Goal: Information Seeking & Learning: Check status

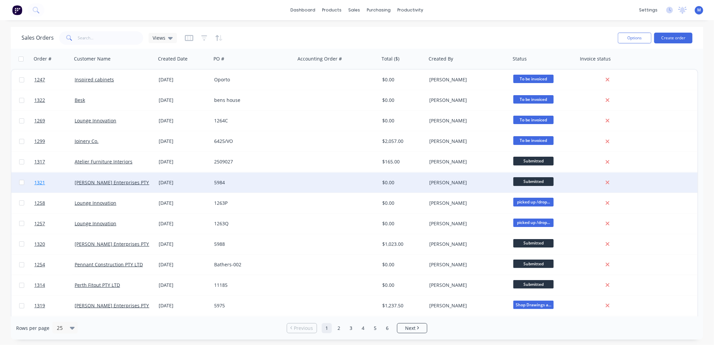
click at [41, 181] on span "1321" at bounding box center [39, 182] width 11 height 7
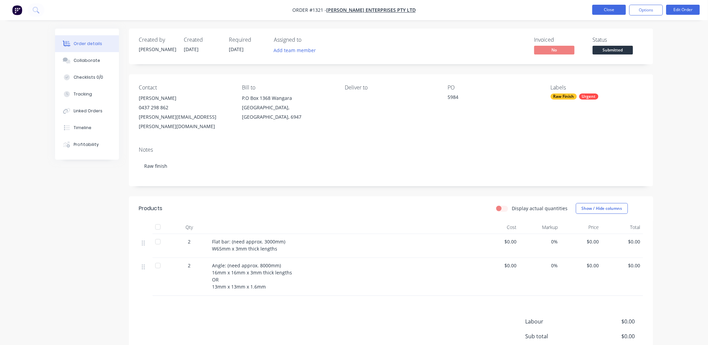
click at [597, 11] on button "Close" at bounding box center [610, 10] width 34 height 10
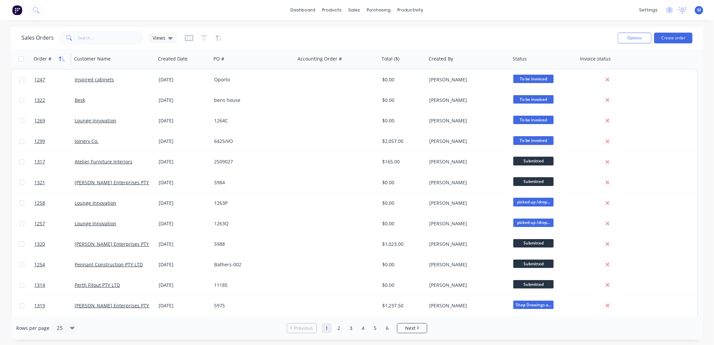
click at [62, 58] on icon "button" at bounding box center [63, 58] width 3 height 5
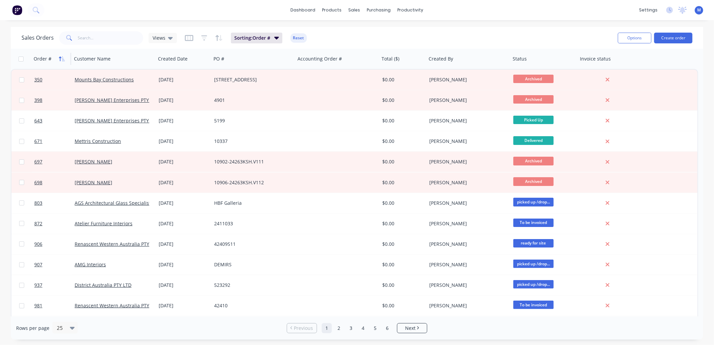
click at [62, 58] on icon "button" at bounding box center [62, 58] width 6 height 5
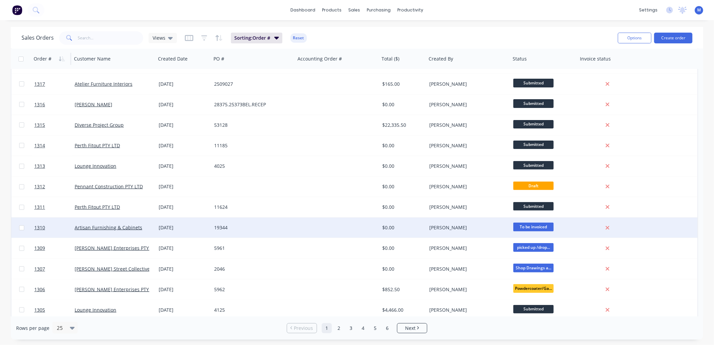
scroll to position [112, 0]
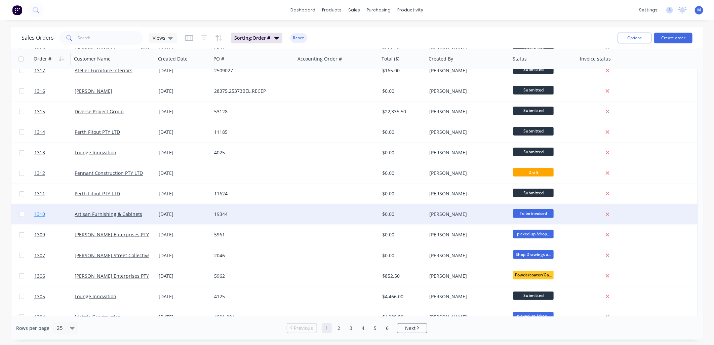
click at [42, 213] on span "1310" at bounding box center [39, 214] width 11 height 7
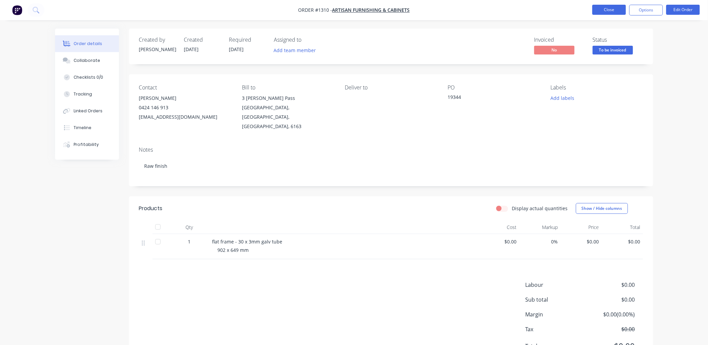
click at [611, 13] on button "Close" at bounding box center [610, 10] width 34 height 10
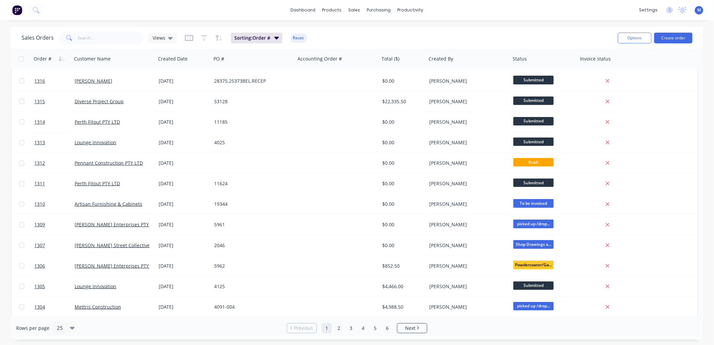
scroll to position [116, 0]
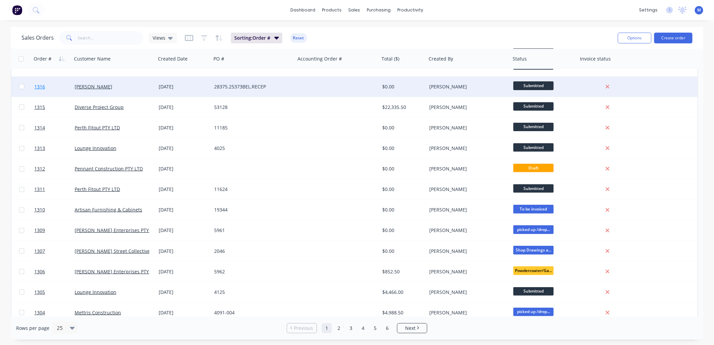
click at [41, 86] on span "1316" at bounding box center [39, 86] width 11 height 7
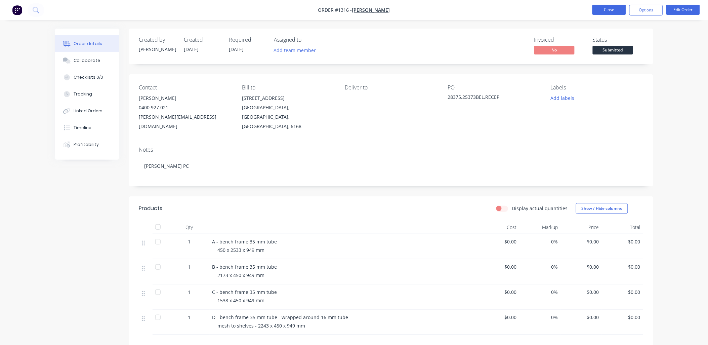
click at [609, 11] on button "Close" at bounding box center [610, 10] width 34 height 10
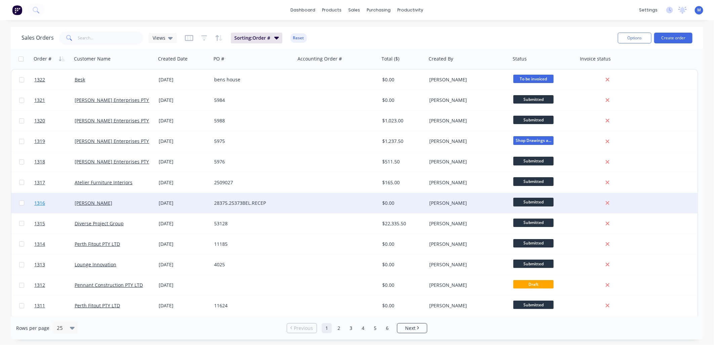
click at [42, 202] on span "1316" at bounding box center [39, 203] width 11 height 7
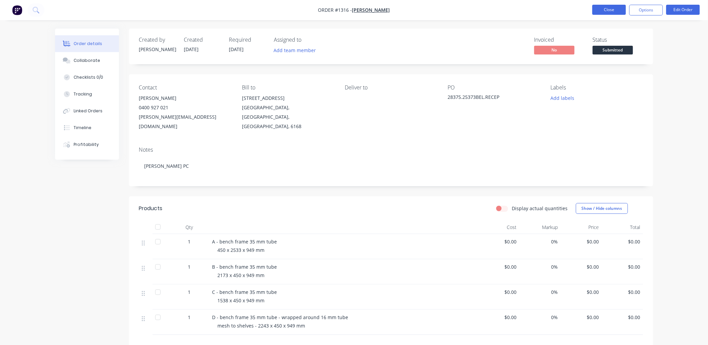
click at [607, 8] on button "Close" at bounding box center [610, 10] width 34 height 10
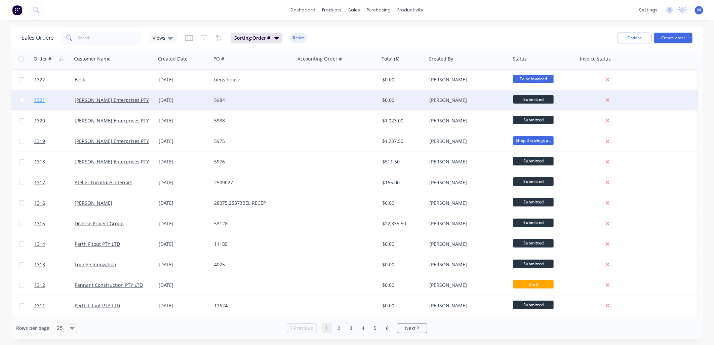
click at [42, 100] on span "1321" at bounding box center [39, 100] width 11 height 7
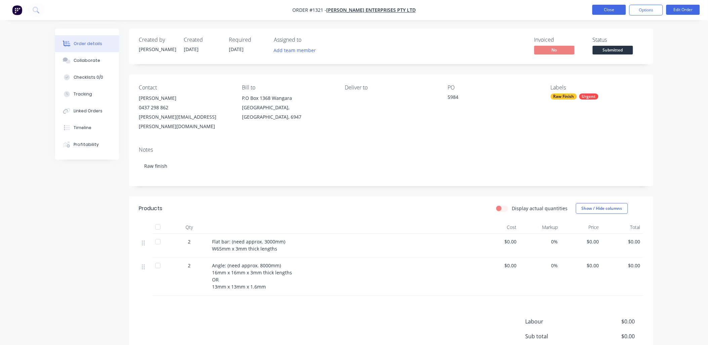
click at [598, 10] on button "Close" at bounding box center [610, 10] width 34 height 10
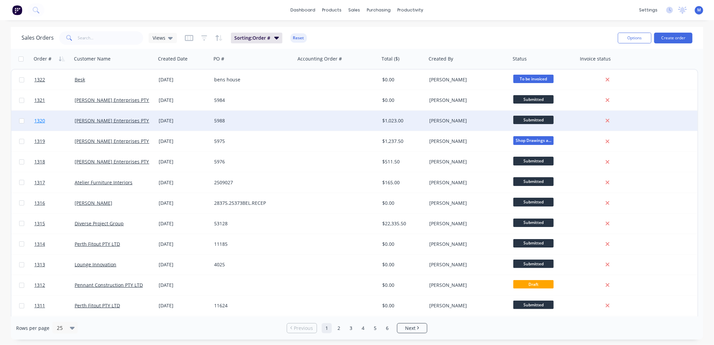
click at [42, 120] on span "1320" at bounding box center [39, 120] width 11 height 7
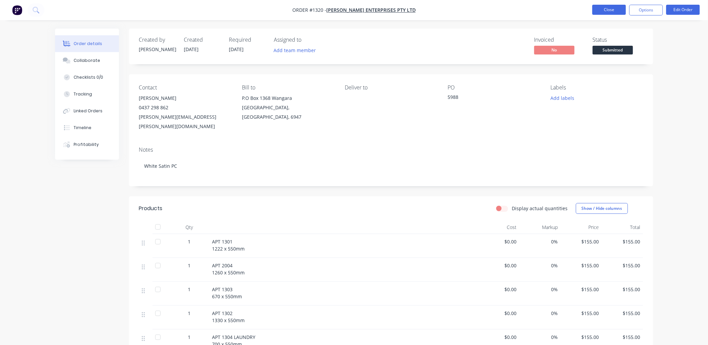
click at [602, 13] on button "Close" at bounding box center [610, 10] width 34 height 10
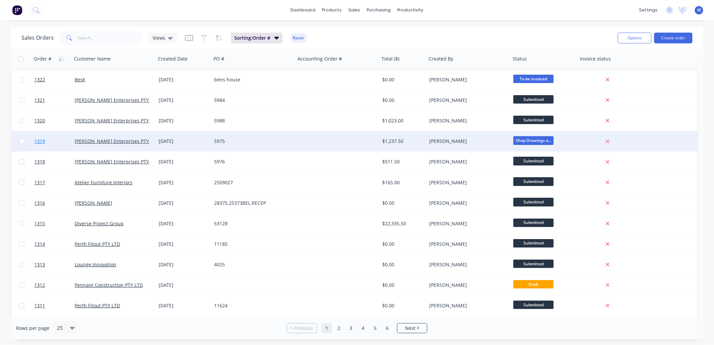
click at [36, 141] on span "1319" at bounding box center [39, 141] width 11 height 7
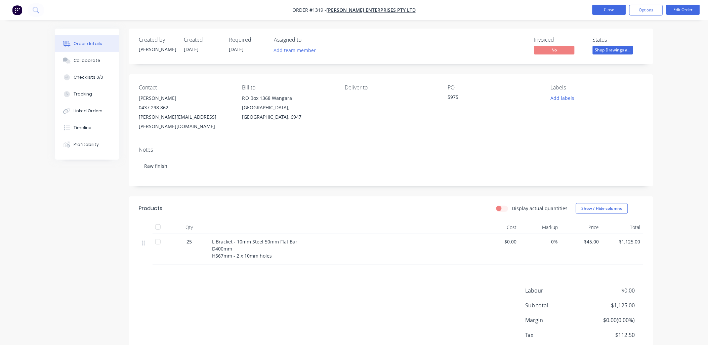
click at [596, 9] on button "Close" at bounding box center [610, 10] width 34 height 10
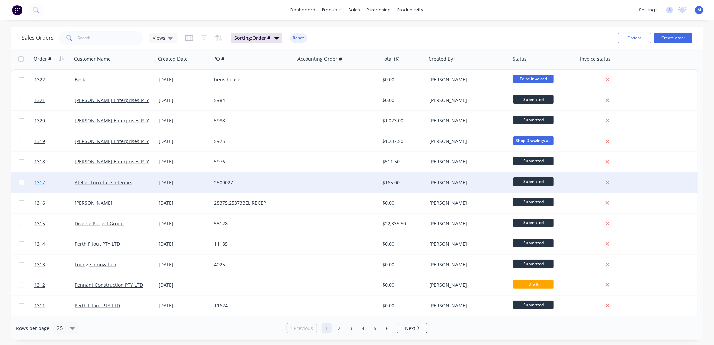
click at [38, 181] on span "1317" at bounding box center [39, 182] width 11 height 7
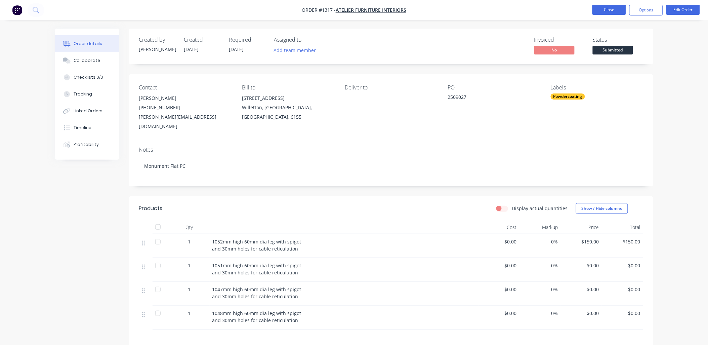
click at [597, 11] on button "Close" at bounding box center [610, 10] width 34 height 10
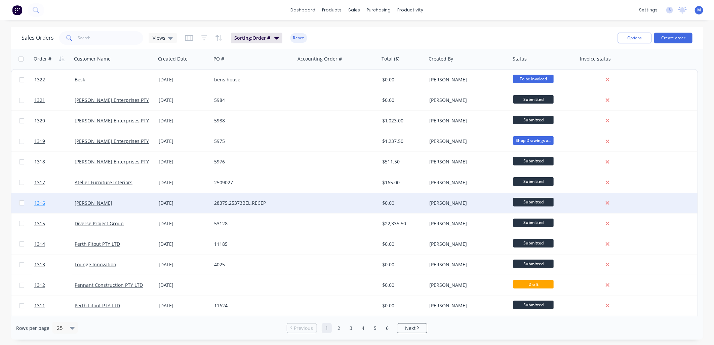
click at [41, 202] on span "1316" at bounding box center [39, 203] width 11 height 7
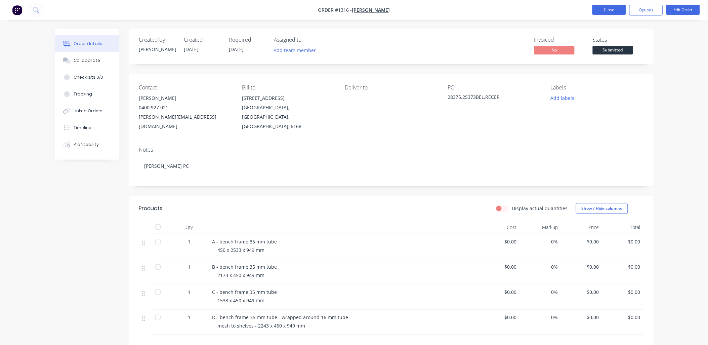
click at [605, 9] on button "Close" at bounding box center [610, 10] width 34 height 10
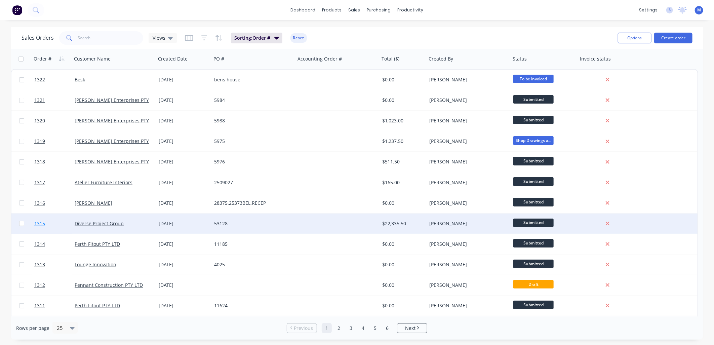
click at [43, 226] on span "1315" at bounding box center [39, 223] width 11 height 7
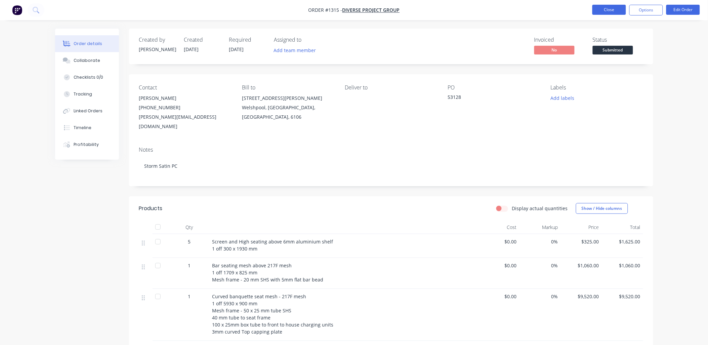
click at [593, 9] on button "Close" at bounding box center [610, 10] width 34 height 10
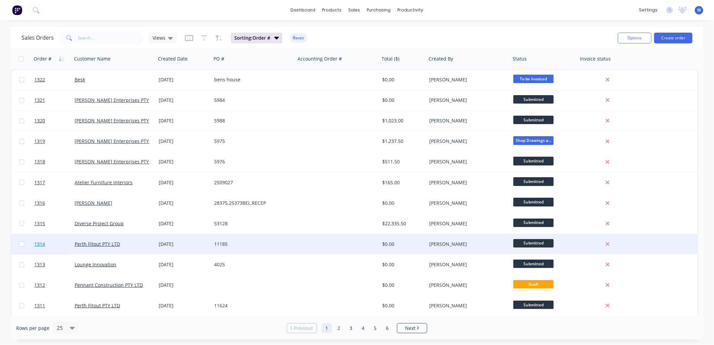
click at [36, 242] on span "1314" at bounding box center [39, 244] width 11 height 7
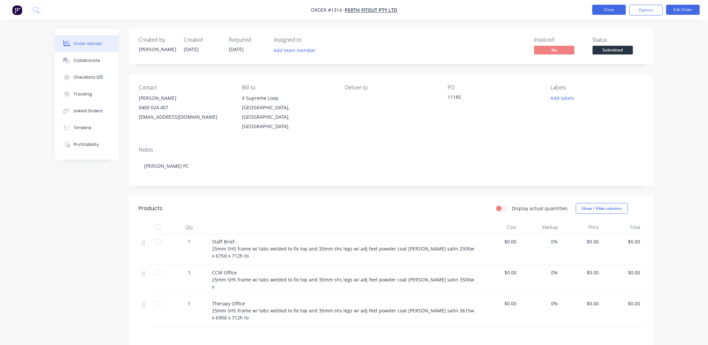
click at [595, 7] on button "Close" at bounding box center [610, 10] width 34 height 10
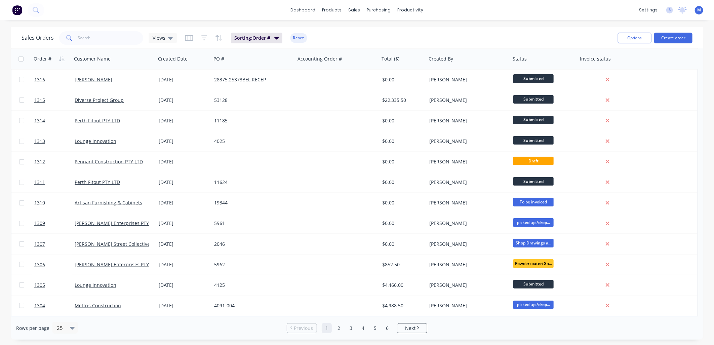
scroll to position [149, 0]
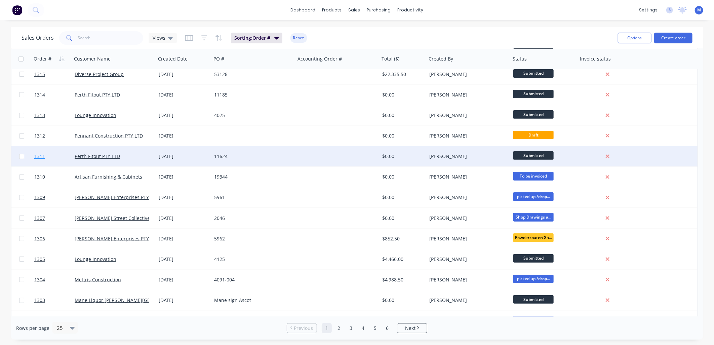
click at [40, 157] on span "1311" at bounding box center [39, 156] width 11 height 7
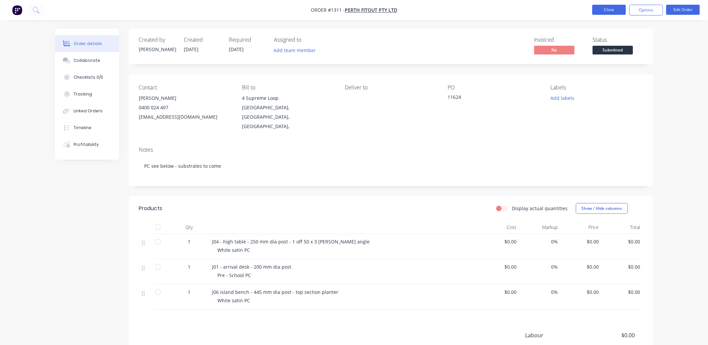
click at [596, 9] on button "Close" at bounding box center [610, 10] width 34 height 10
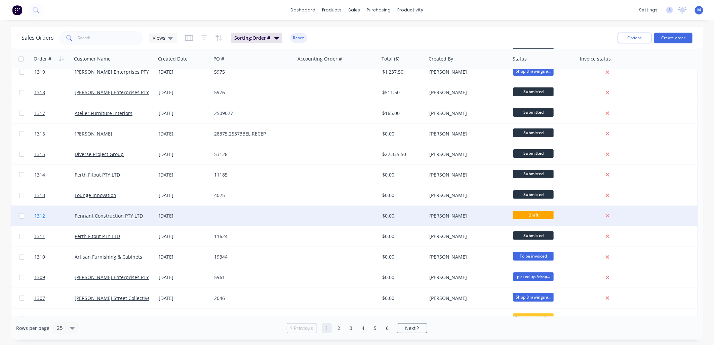
scroll to position [75, 0]
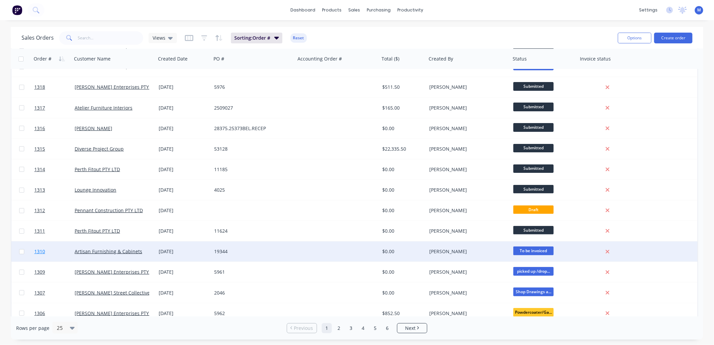
click at [39, 254] on span "1310" at bounding box center [39, 251] width 11 height 7
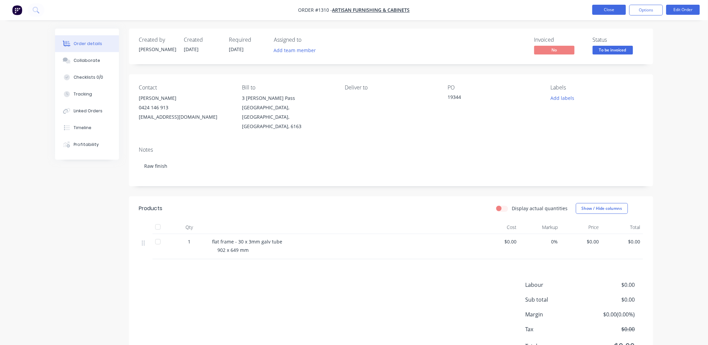
click at [599, 12] on button "Close" at bounding box center [610, 10] width 34 height 10
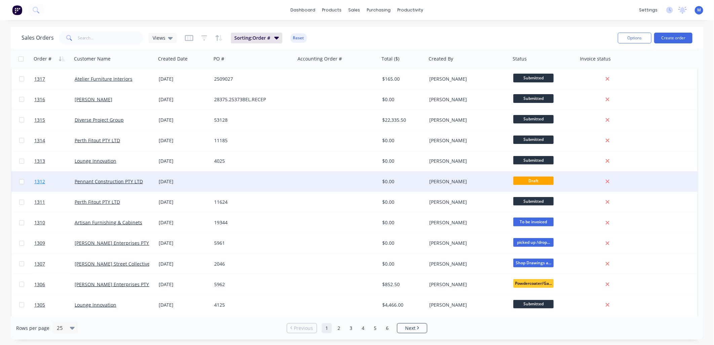
scroll to position [112, 0]
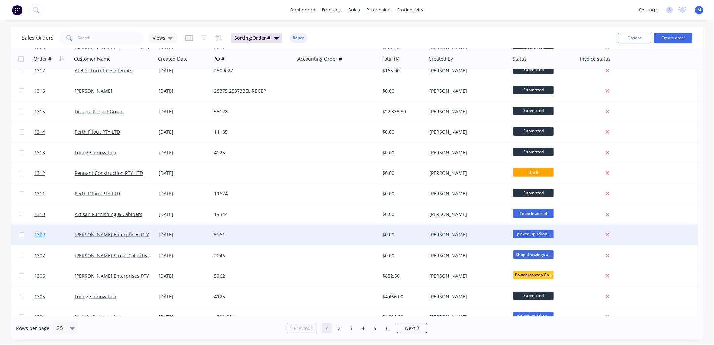
click at [40, 235] on span "1309" at bounding box center [39, 234] width 11 height 7
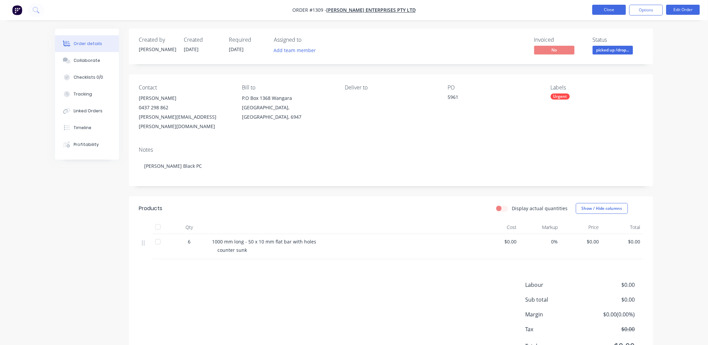
click at [602, 6] on button "Close" at bounding box center [610, 10] width 34 height 10
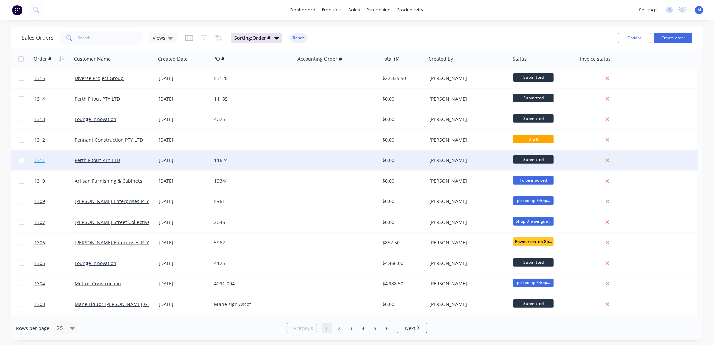
scroll to position [149, 0]
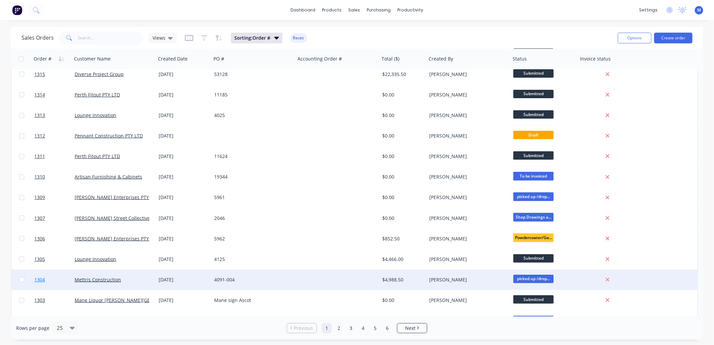
click at [38, 278] on span "1304" at bounding box center [39, 279] width 11 height 7
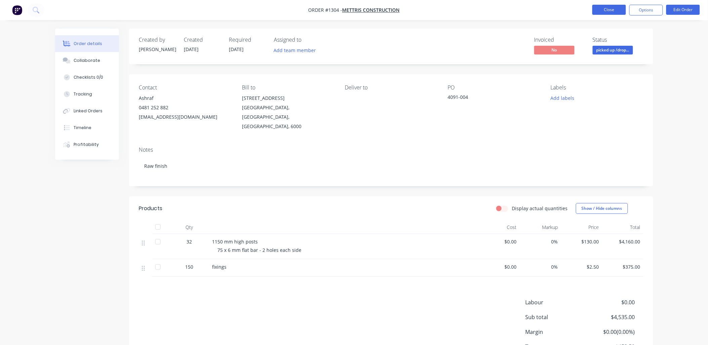
click at [610, 12] on button "Close" at bounding box center [610, 10] width 34 height 10
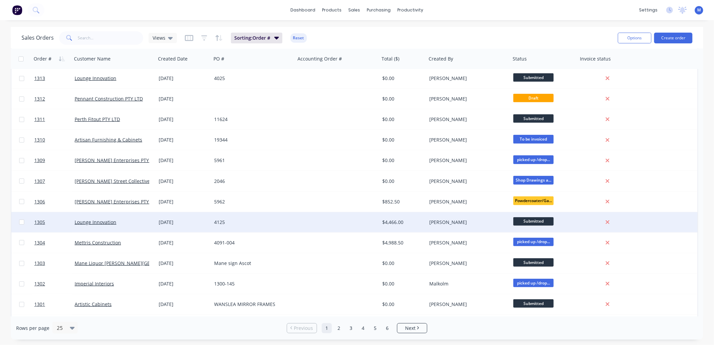
scroll to position [187, 0]
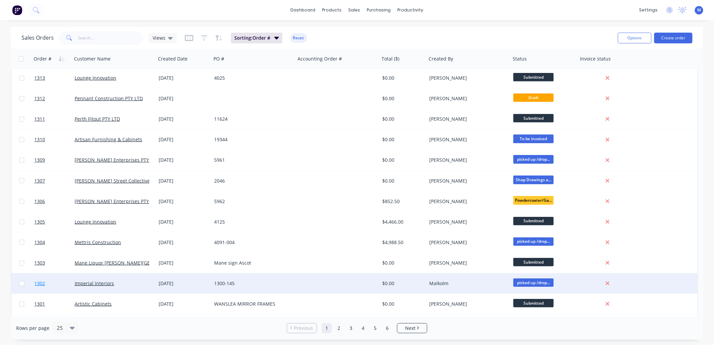
click at [38, 281] on span "1302" at bounding box center [39, 283] width 11 height 7
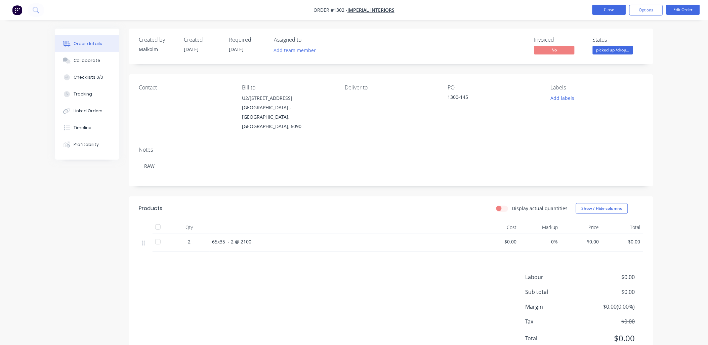
click at [594, 9] on button "Close" at bounding box center [610, 10] width 34 height 10
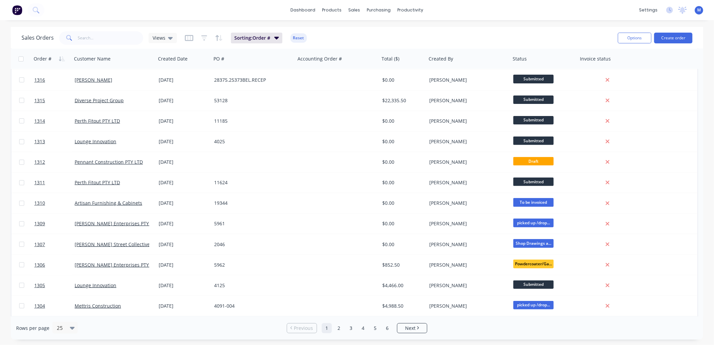
scroll to position [187, 0]
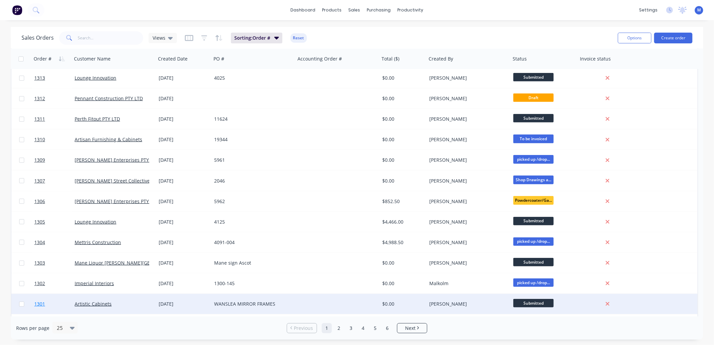
click at [38, 302] on span "1301" at bounding box center [39, 303] width 11 height 7
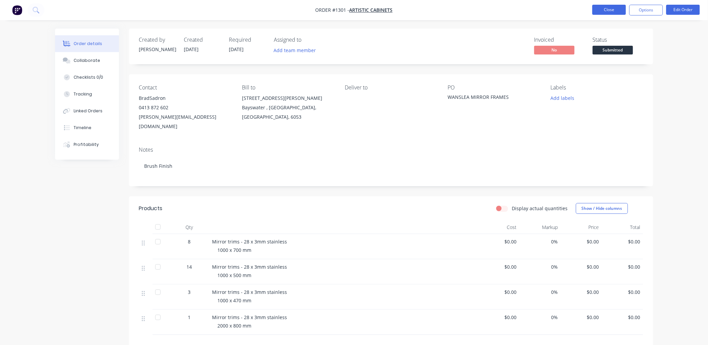
click at [615, 8] on button "Close" at bounding box center [610, 10] width 34 height 10
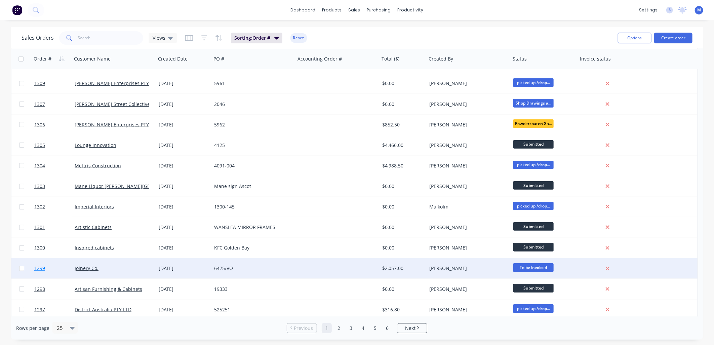
scroll to position [266, 0]
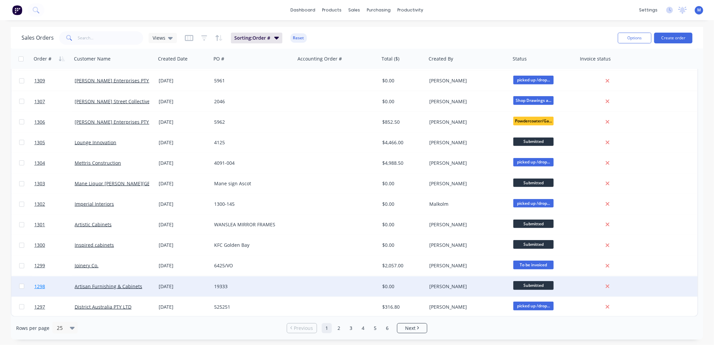
click at [38, 287] on span "1298" at bounding box center [39, 286] width 11 height 7
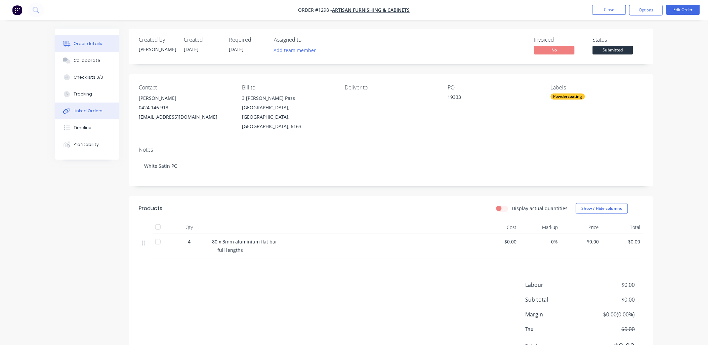
click at [94, 113] on div "Linked Orders" at bounding box center [88, 111] width 29 height 6
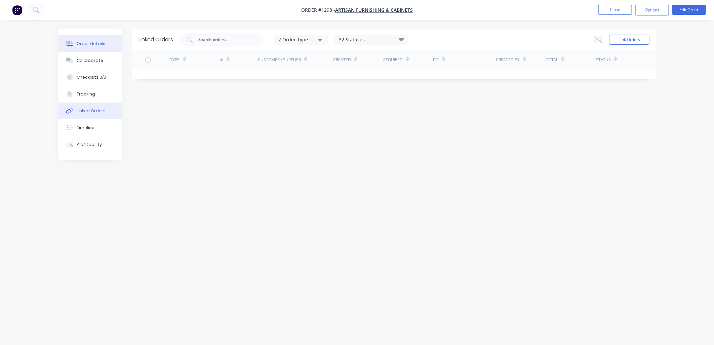
click at [97, 42] on div "Order details" at bounding box center [91, 44] width 29 height 6
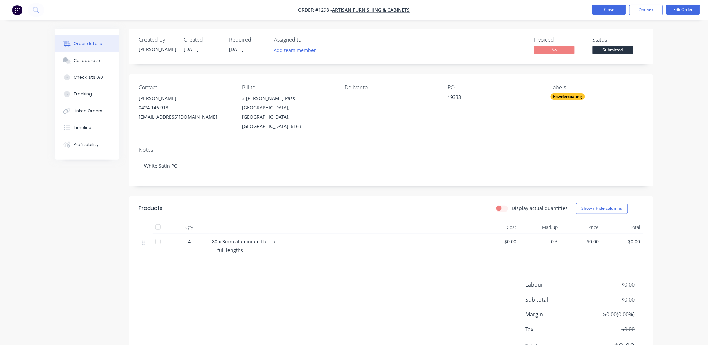
click at [612, 9] on button "Close" at bounding box center [610, 10] width 34 height 10
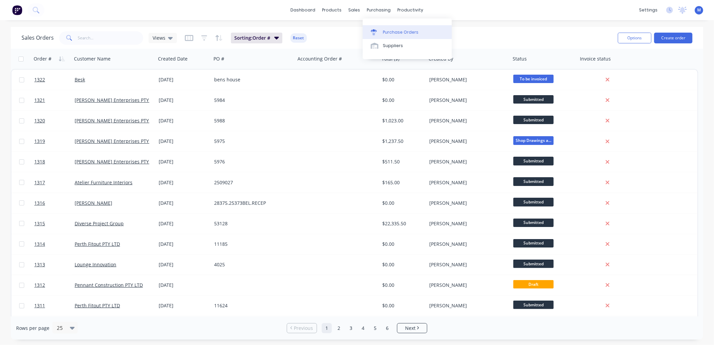
click at [383, 29] on div "Purchase Orders" at bounding box center [401, 32] width 36 height 6
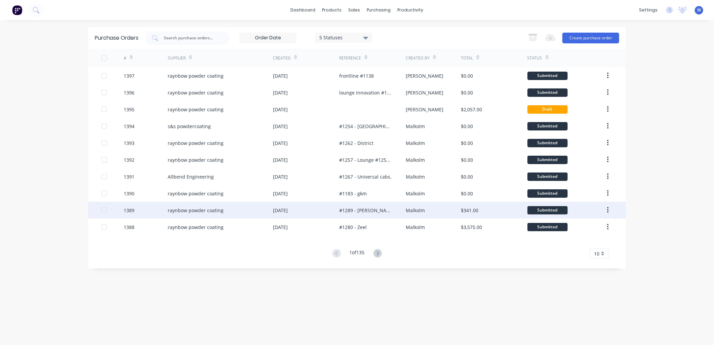
click at [357, 209] on div "#1289 - [PERSON_NAME] #1306 - [PERSON_NAME]" at bounding box center [365, 210] width 53 height 7
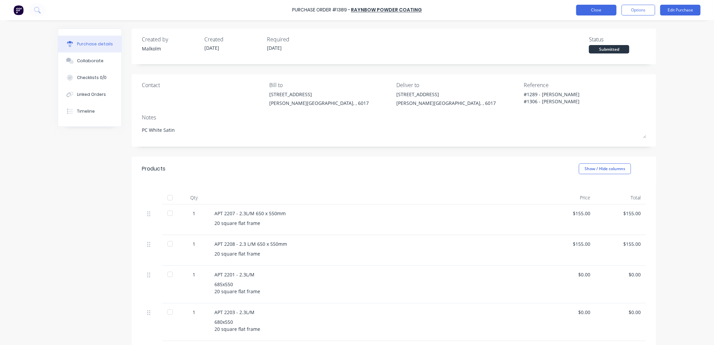
click at [598, 12] on button "Close" at bounding box center [596, 10] width 40 height 11
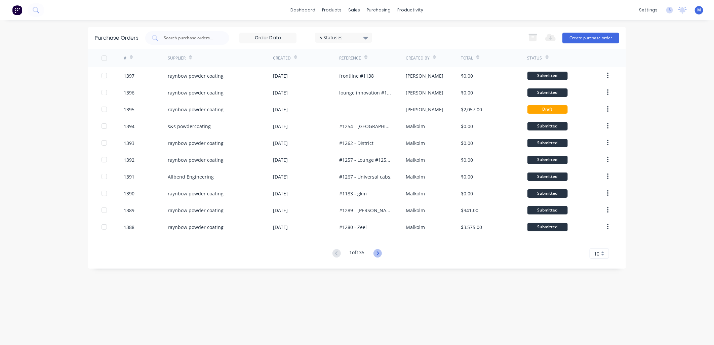
click at [377, 249] on icon at bounding box center [377, 253] width 8 height 8
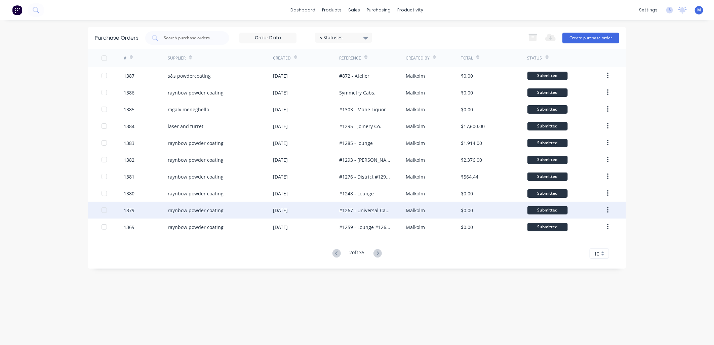
click at [345, 207] on div "#1267 - Universal Cabs. redo" at bounding box center [365, 210] width 53 height 7
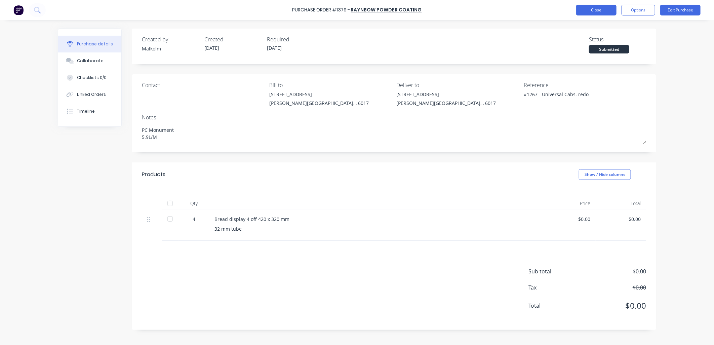
click at [598, 10] on button "Close" at bounding box center [596, 10] width 40 height 11
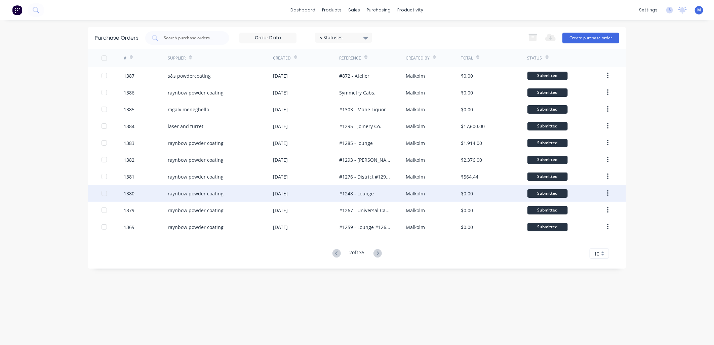
click at [360, 192] on div "#1248 - Lounge" at bounding box center [356, 193] width 35 height 7
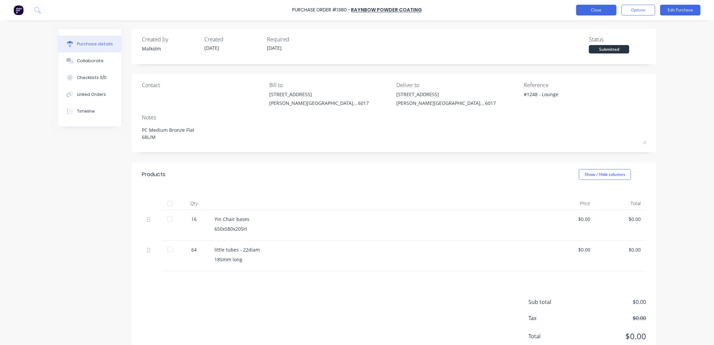
click at [594, 8] on button "Close" at bounding box center [596, 10] width 40 height 11
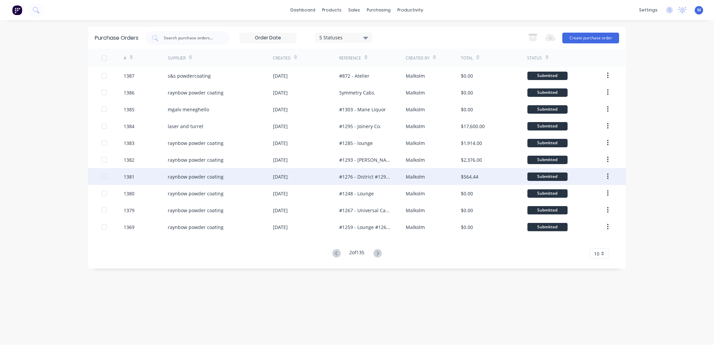
click at [352, 176] on div "#1276 - District #1292 - [GEOGRAPHIC_DATA]" at bounding box center [365, 176] width 53 height 7
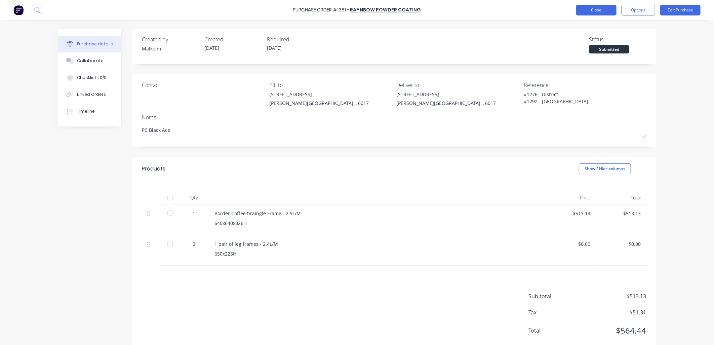
click at [593, 12] on button "Close" at bounding box center [596, 10] width 40 height 11
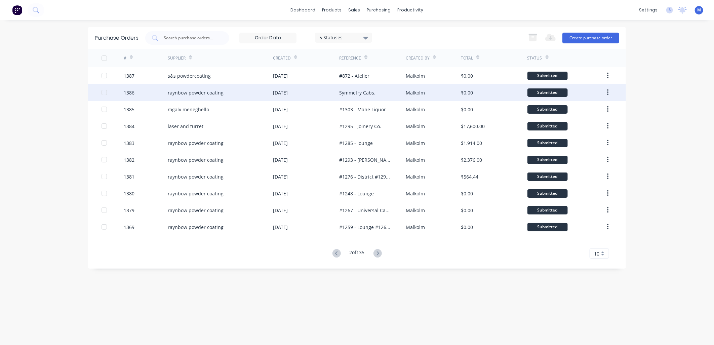
click at [358, 93] on div "Symmetry Cabs." at bounding box center [357, 92] width 36 height 7
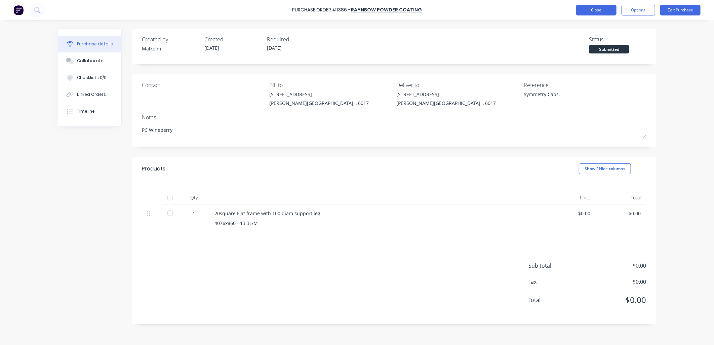
click at [597, 9] on button "Close" at bounding box center [596, 10] width 40 height 11
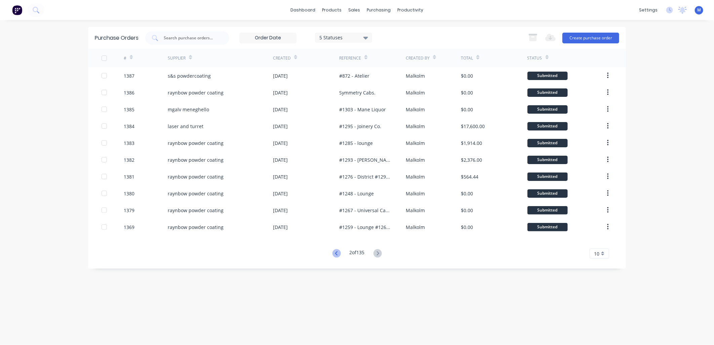
click at [336, 254] on icon at bounding box center [336, 253] width 8 height 8
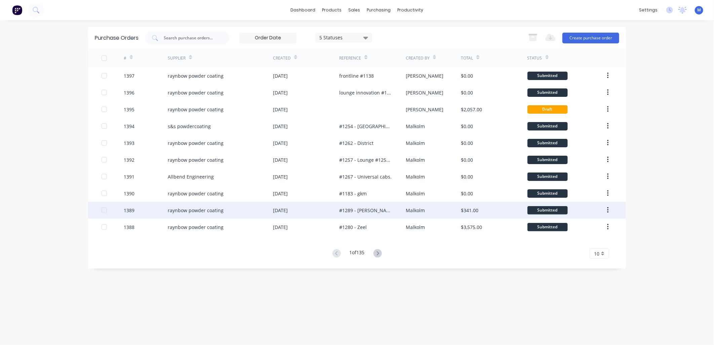
click at [367, 210] on div "#1289 - [PERSON_NAME] #1306 - [PERSON_NAME]" at bounding box center [365, 210] width 53 height 7
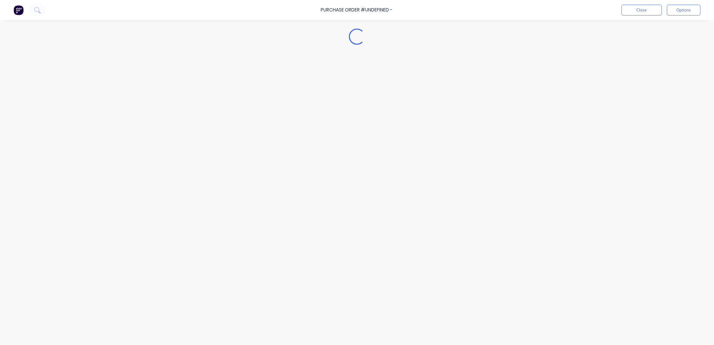
type textarea "x"
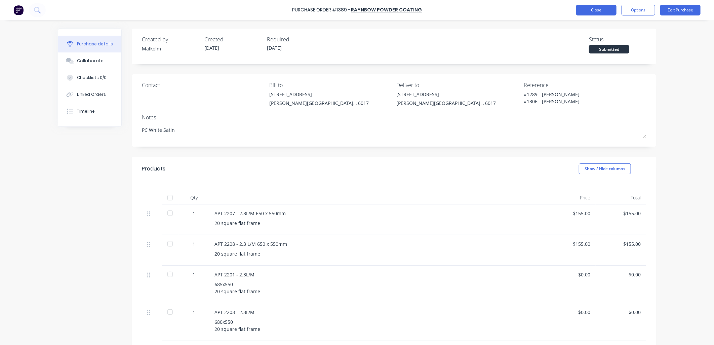
click at [599, 12] on button "Close" at bounding box center [596, 10] width 40 height 11
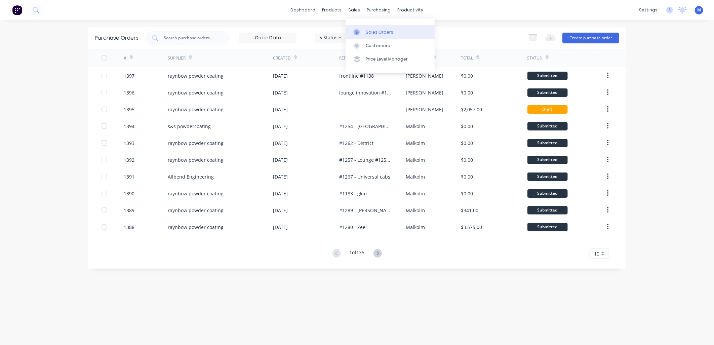
click at [368, 32] on div "Sales Orders" at bounding box center [380, 32] width 28 height 6
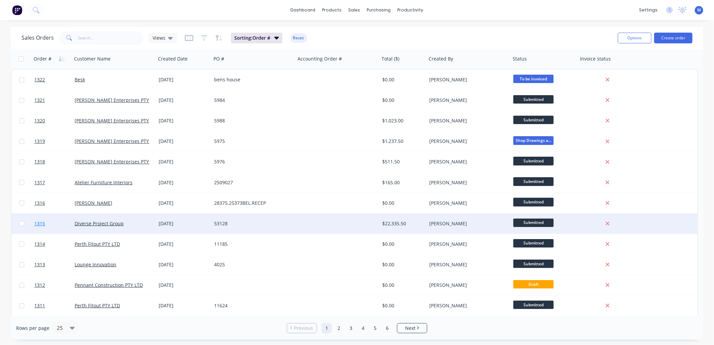
click at [41, 223] on span "1315" at bounding box center [39, 223] width 11 height 7
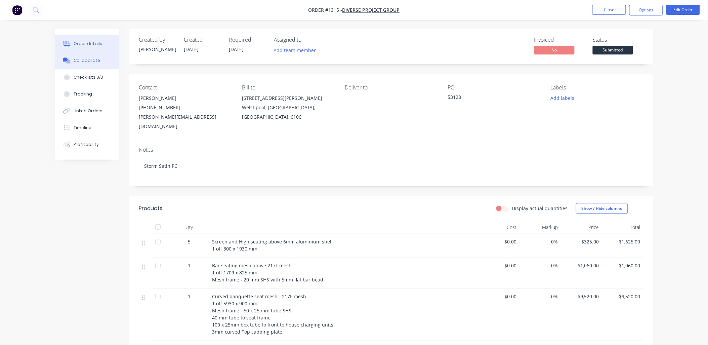
click at [92, 62] on div "Collaborate" at bounding box center [87, 60] width 27 height 6
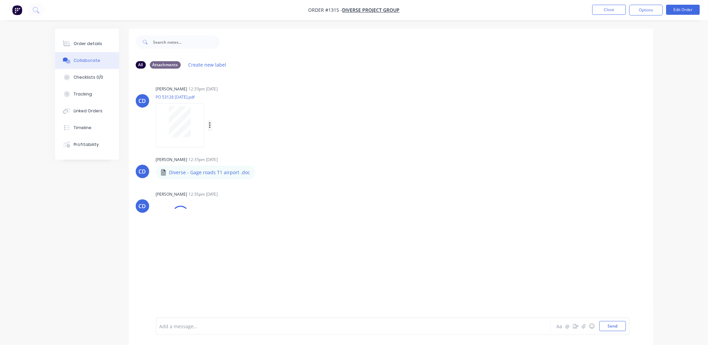
click at [209, 124] on icon "button" at bounding box center [210, 126] width 2 height 8
click at [235, 139] on button "Download" at bounding box center [254, 143] width 76 height 15
click at [260, 174] on icon "button" at bounding box center [261, 173] width 2 height 8
click at [278, 189] on button "Download" at bounding box center [305, 190] width 76 height 15
click at [210, 230] on icon "button" at bounding box center [211, 231] width 2 height 8
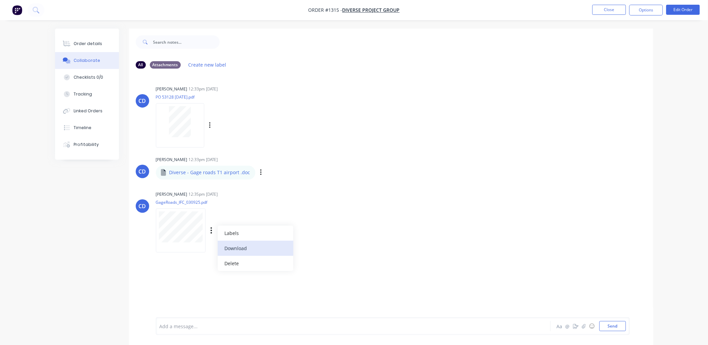
click at [234, 243] on button "Download" at bounding box center [256, 248] width 76 height 15
click at [486, 130] on div "CD [PERSON_NAME] 12:33pm [DATE] PO 53128 [DATE].pdf Labels Download Delete" at bounding box center [391, 114] width 524 height 60
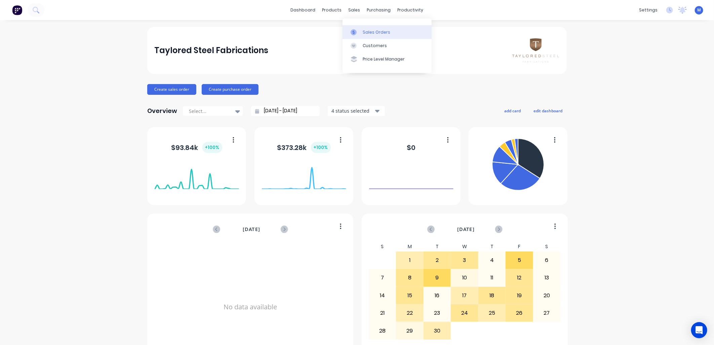
click at [363, 31] on div "Sales Orders" at bounding box center [377, 32] width 28 height 6
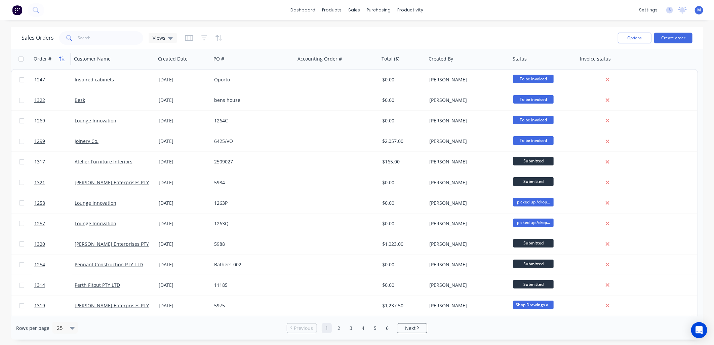
click at [59, 59] on icon "button" at bounding box center [62, 58] width 6 height 5
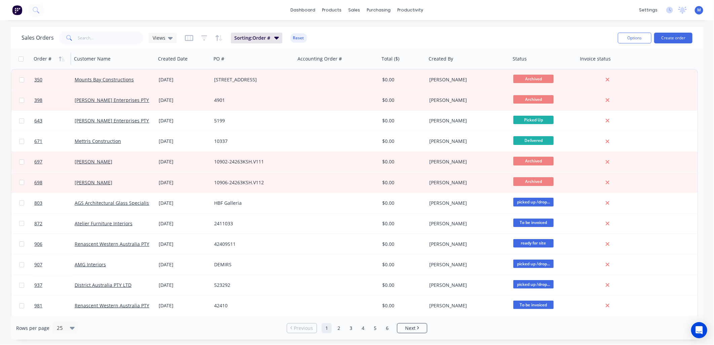
click at [59, 59] on icon "button" at bounding box center [62, 58] width 6 height 5
